Goal: Task Accomplishment & Management: Complete application form

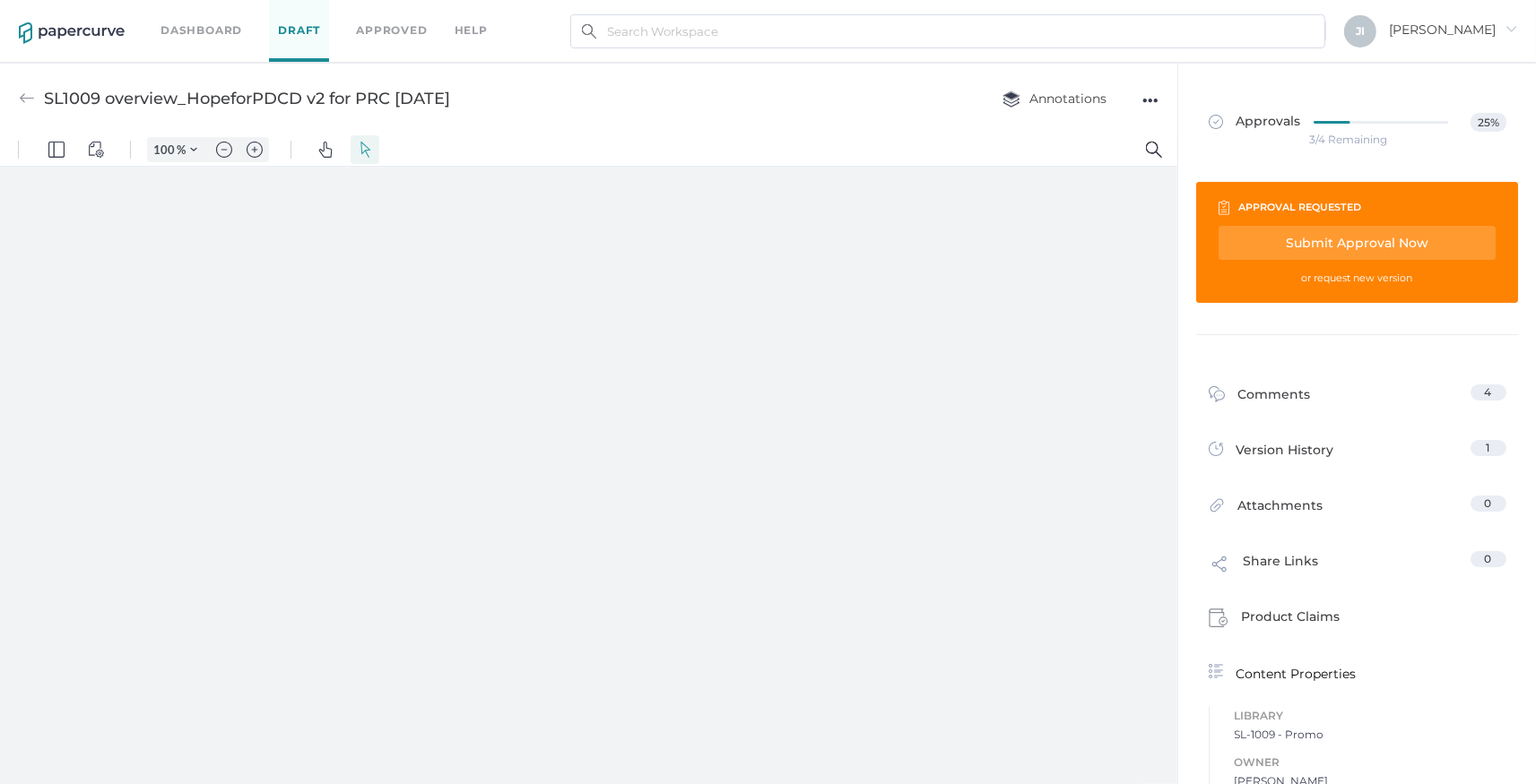
type input "132"
type input "3"
click at [445, 538] on div at bounding box center [588, 434] width 1128 height 634
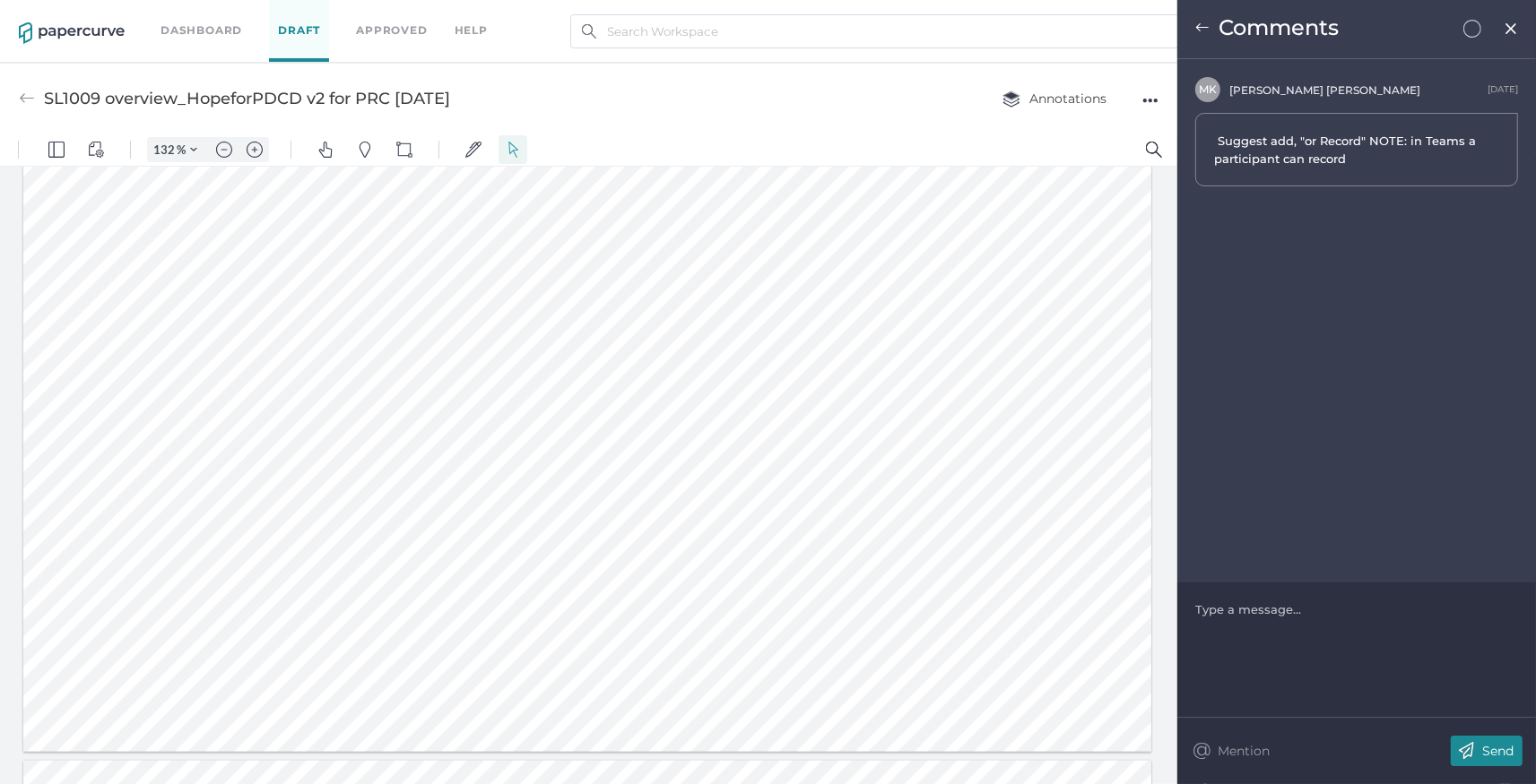
click at [1363, 608] on div at bounding box center [1357, 609] width 322 height 18
click at [1501, 755] on p "Send" at bounding box center [1497, 750] width 31 height 16
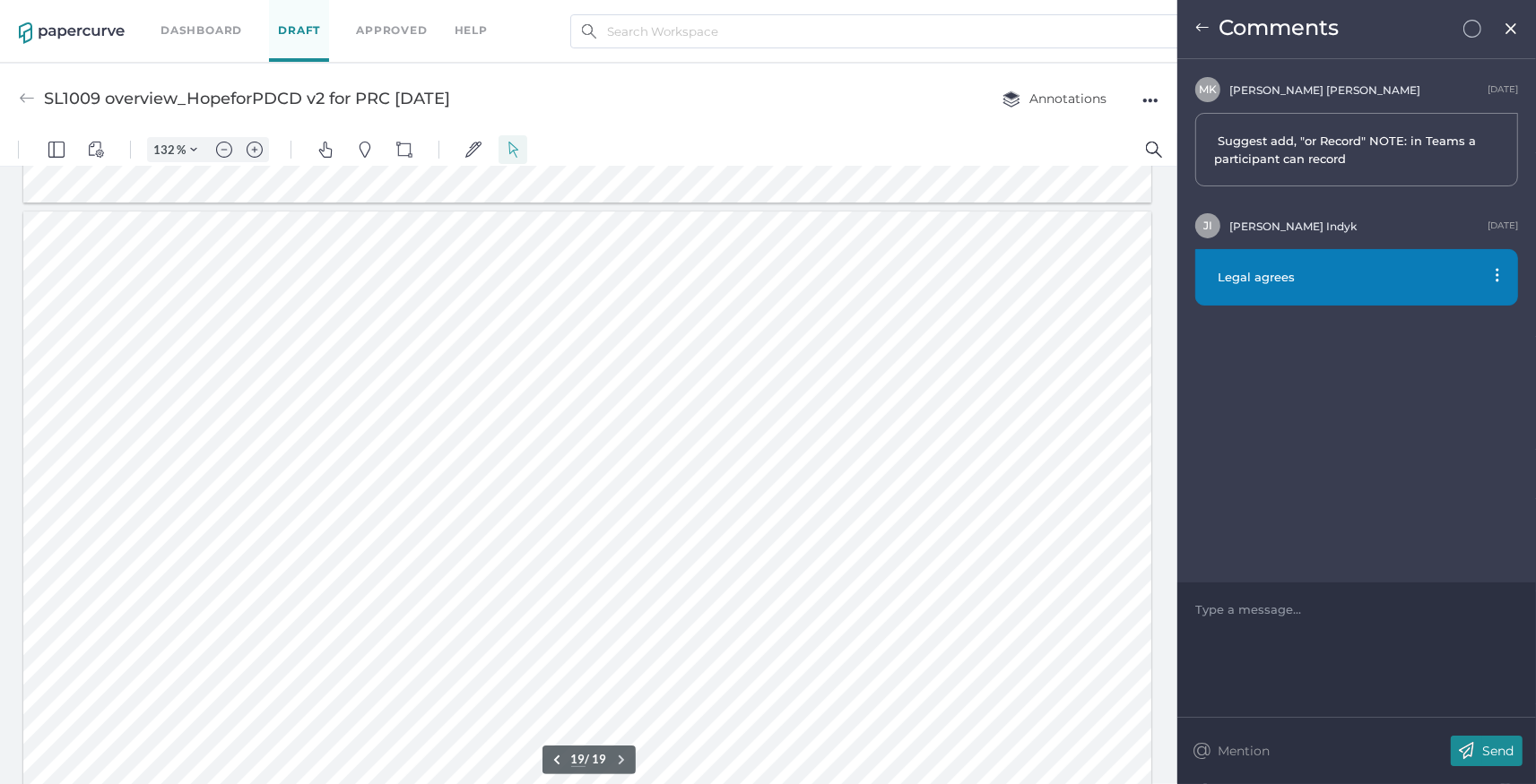
scroll to position [11597, 0]
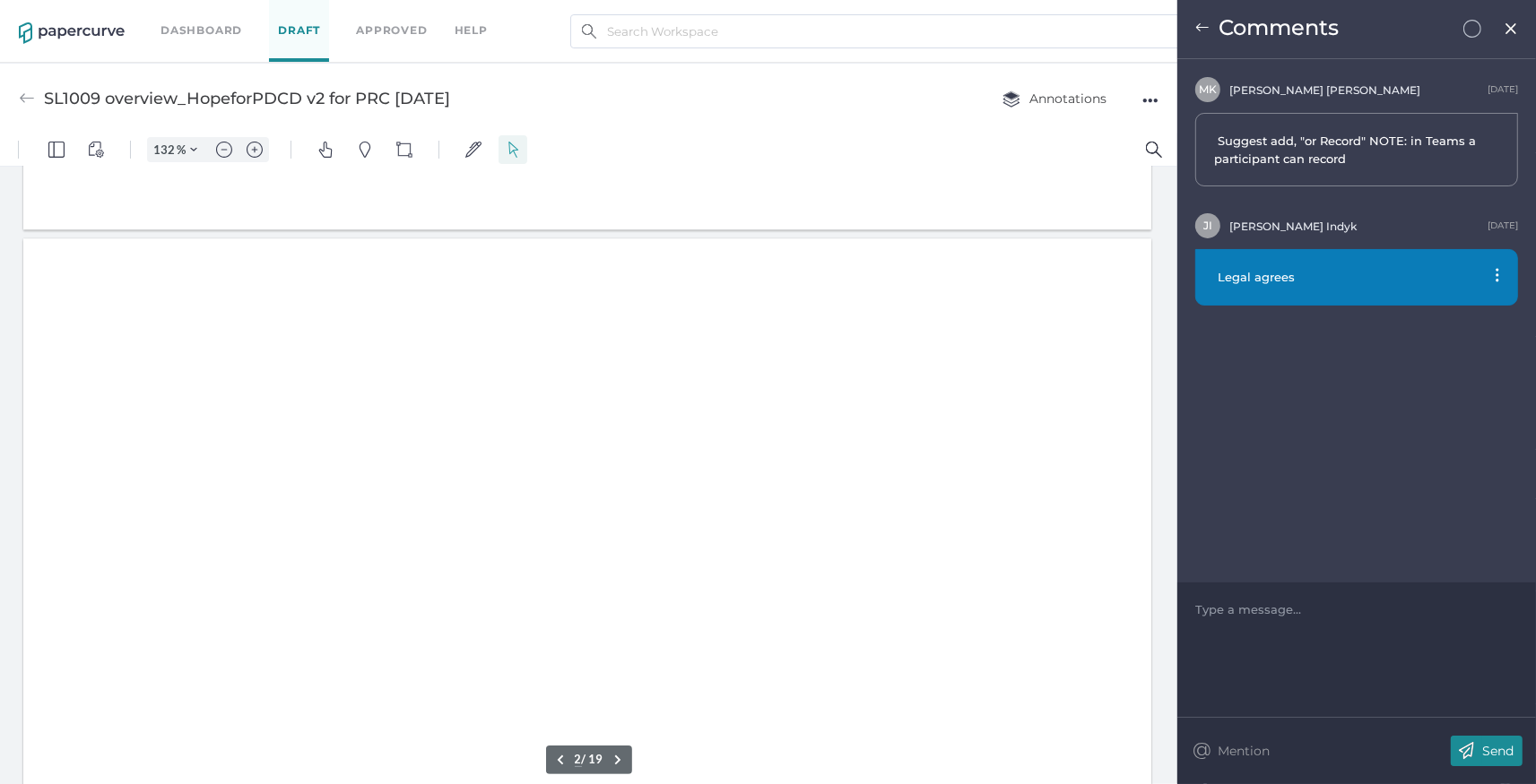
type input "1"
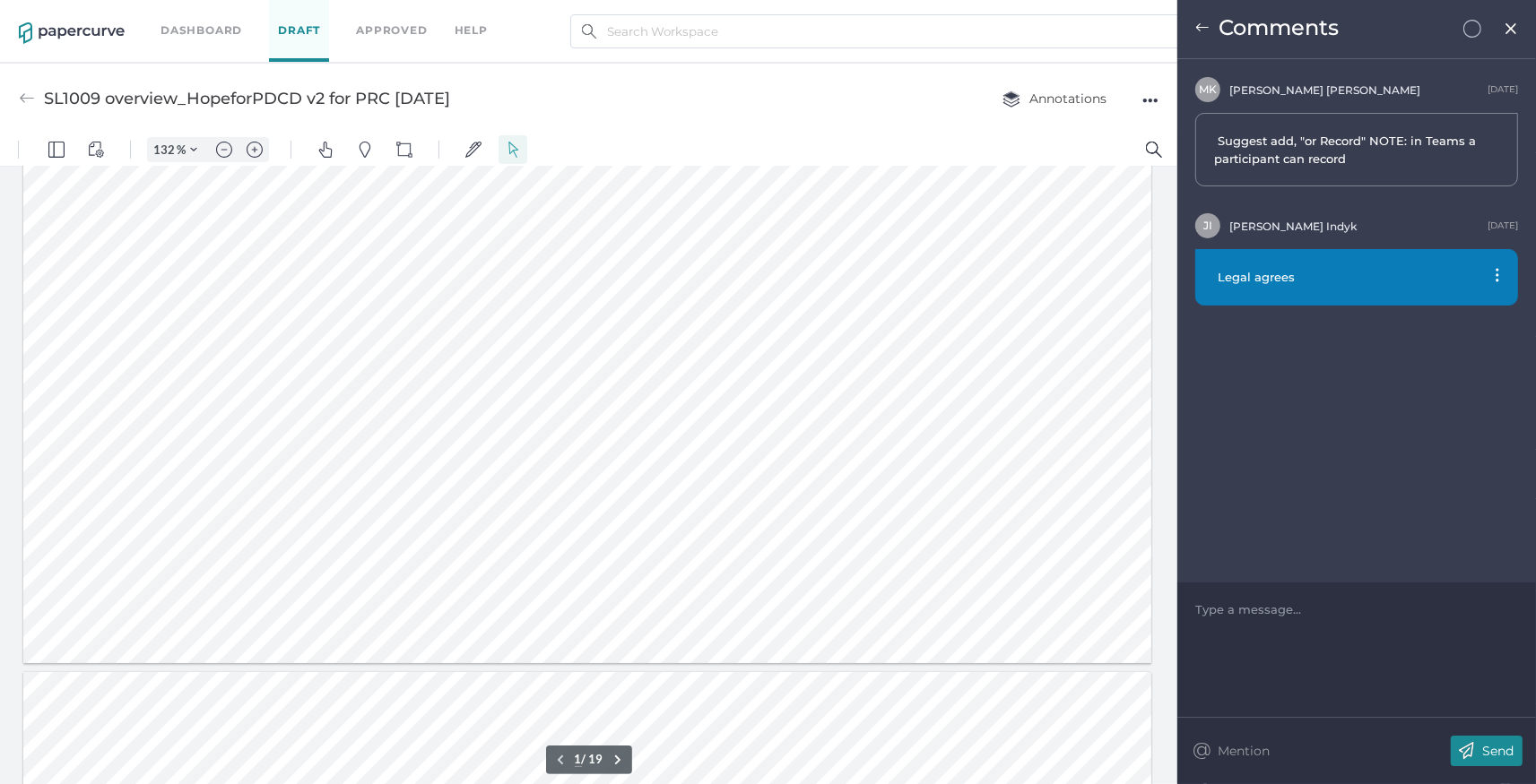
scroll to position [168, 0]
click at [1201, 24] on img at bounding box center [1202, 27] width 14 height 14
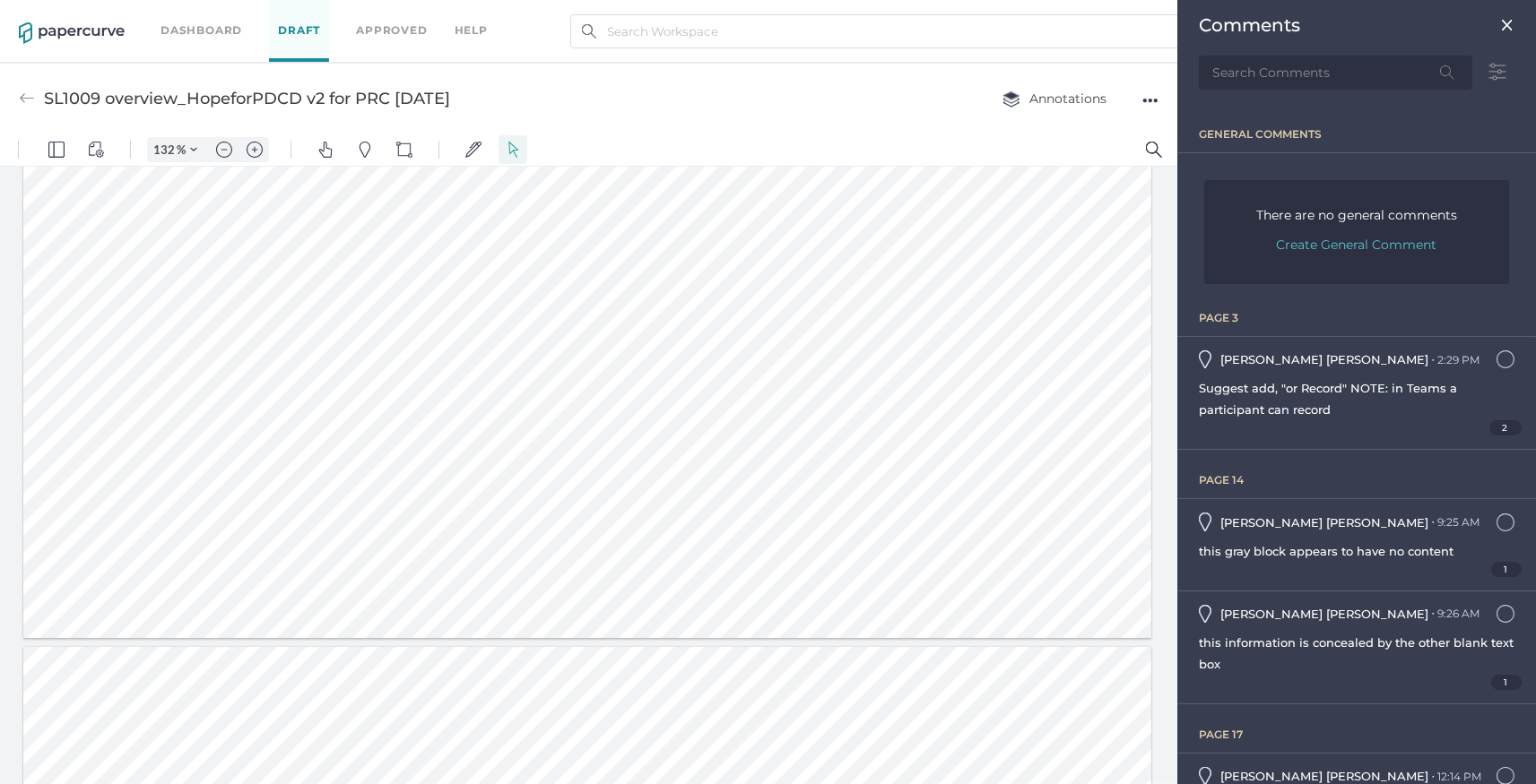
click at [1485, 27] on div "Comments" at bounding box center [1356, 24] width 315 height 22
click at [1500, 23] on img at bounding box center [1507, 24] width 14 height 14
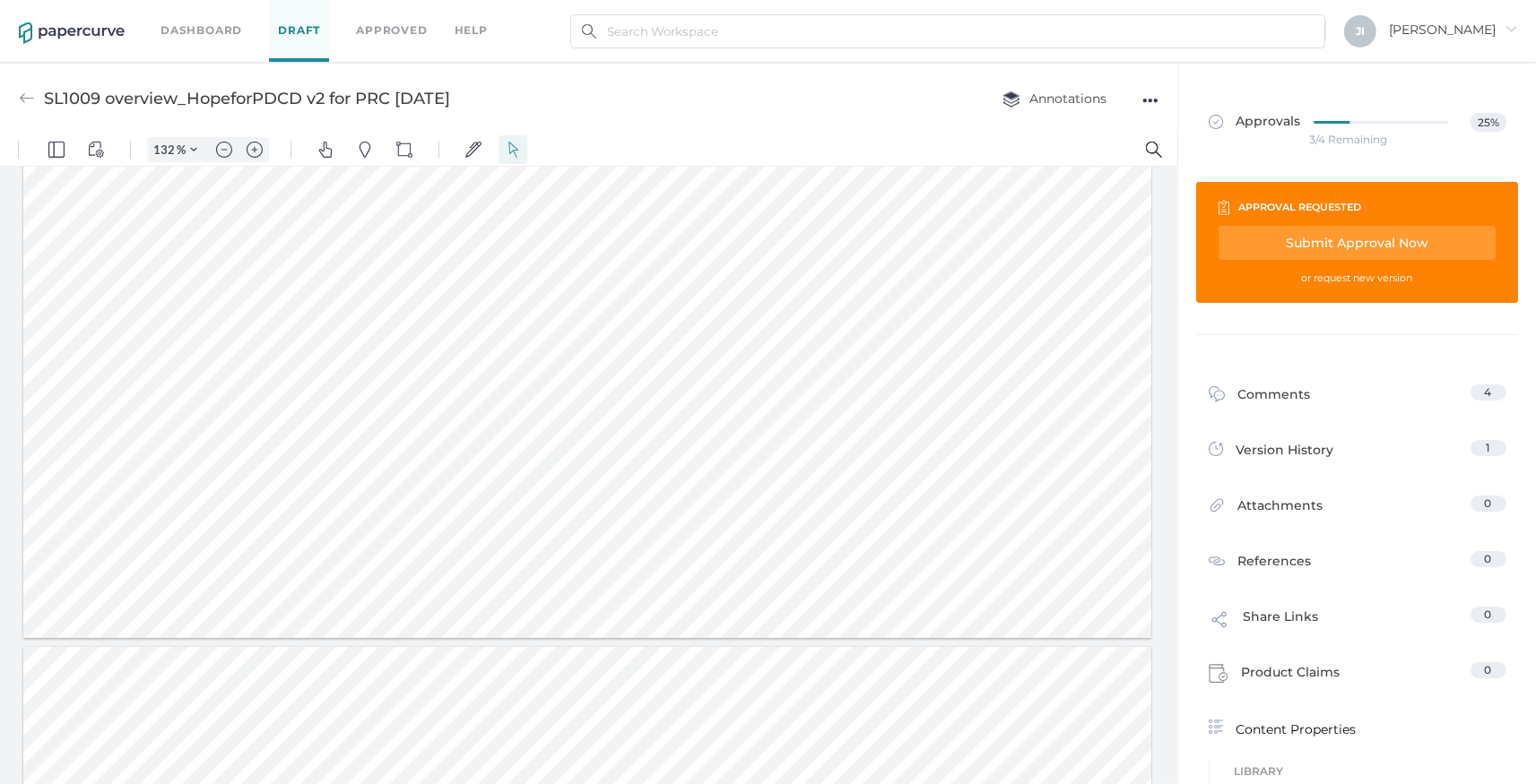
click at [1350, 239] on div "Submit Approval Now" at bounding box center [1357, 243] width 277 height 34
type input "[EMAIL_ADDRESS][DOMAIN_NAME]"
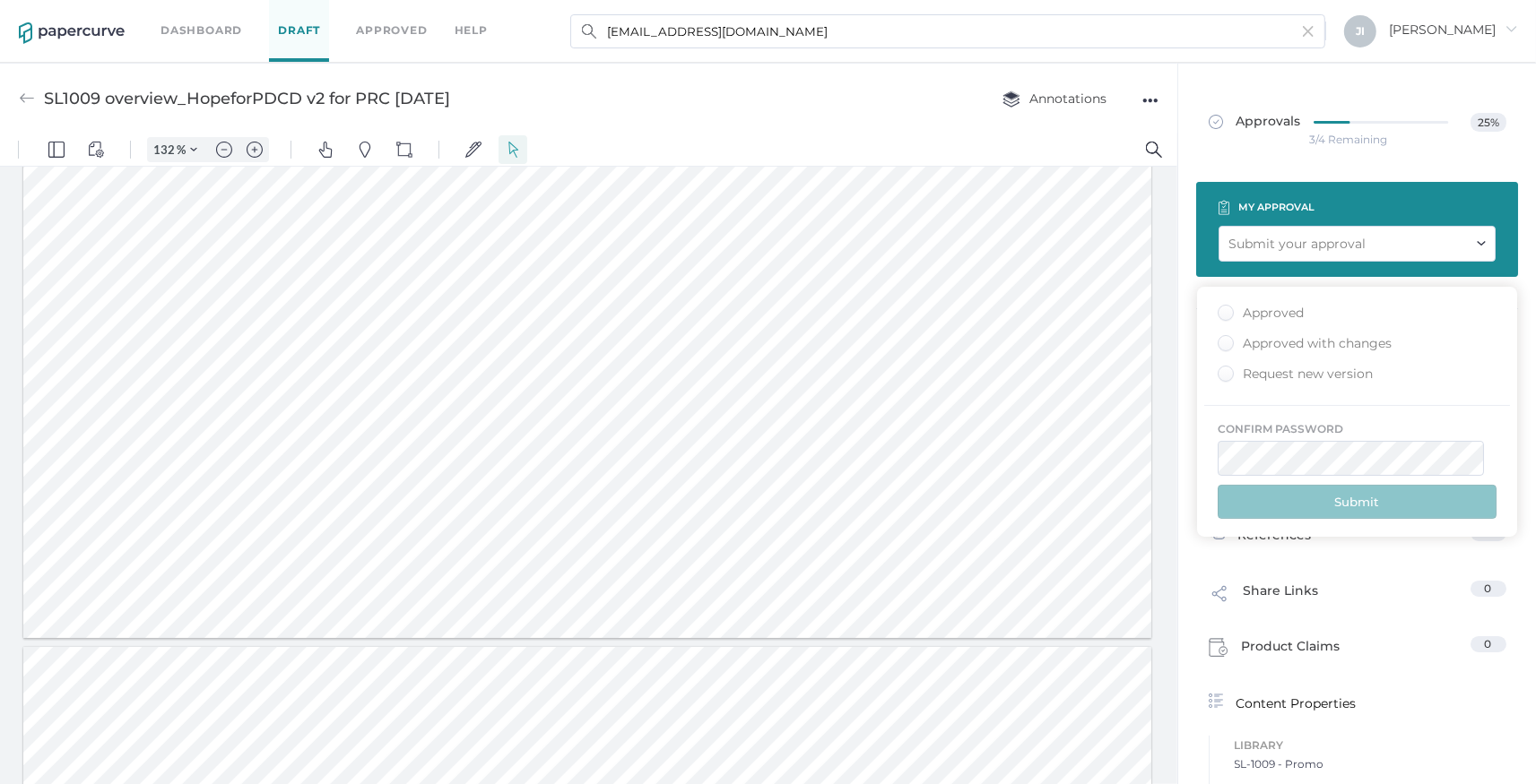
click at [1227, 341] on div "Approved with changes" at bounding box center [1304, 344] width 174 height 17
click at [1221, 338] on input "Approved with changes" at bounding box center [1221, 338] width 0 height 0
click at [1337, 503] on button "Submit" at bounding box center [1357, 502] width 279 height 34
